Goal: Information Seeking & Learning: Find specific fact

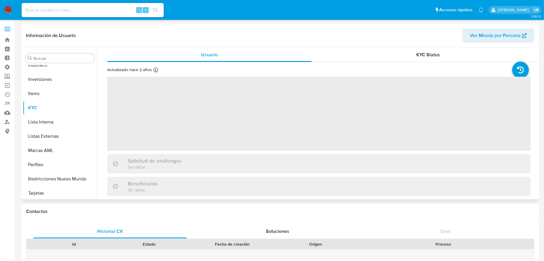
scroll to position [278, 0]
select select "10"
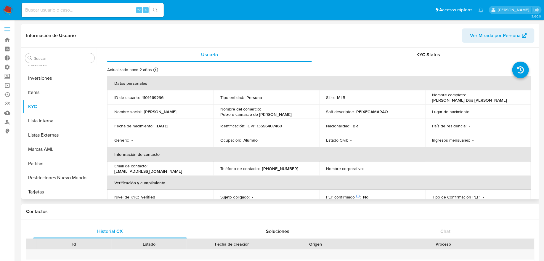
click at [393, 62] on div "Actualizado [DATE] Creado: [DATE] 21:18:42 Actualizado: [DATE] 14:21:59 Datos p…" at bounding box center [319, 252] width 438 height 381
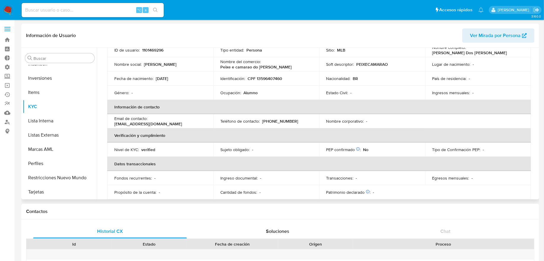
scroll to position [64, 0]
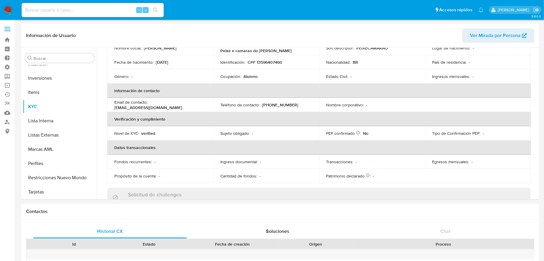
click at [100, 5] on div "⌥ s" at bounding box center [93, 10] width 142 height 14
click at [98, 7] on input at bounding box center [93, 10] width 142 height 8
type input "ericmalcangi"
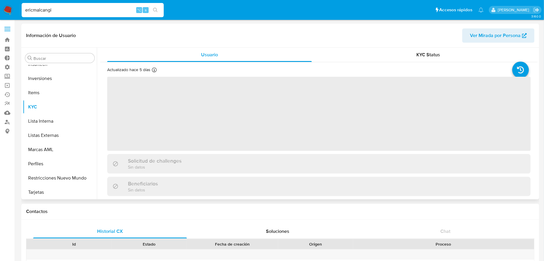
scroll to position [278, 0]
select select "10"
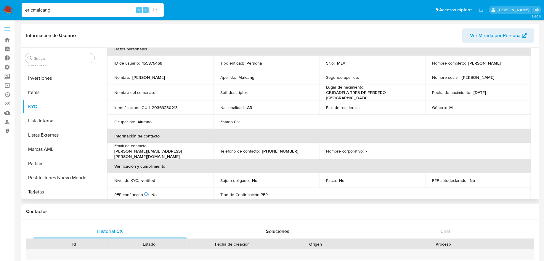
scroll to position [0, 0]
